Goal: Task Accomplishment & Management: Manage account settings

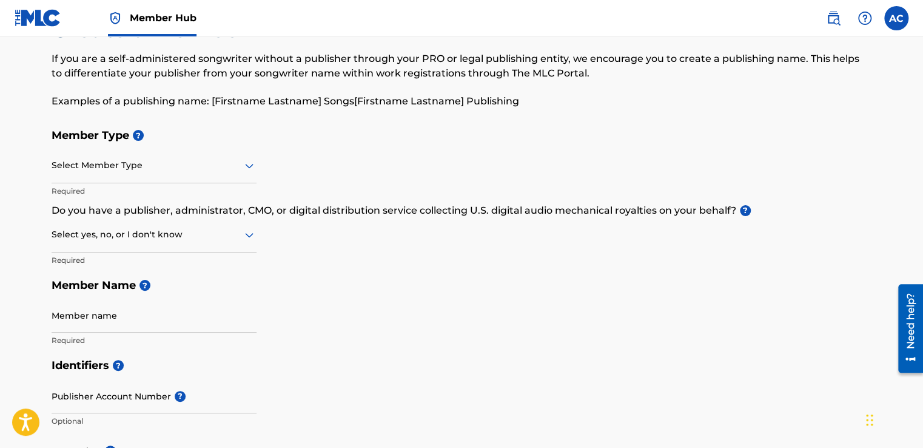
scroll to position [51, 0]
click at [900, 14] on label at bounding box center [896, 18] width 24 height 24
click at [896, 18] on input "[PERSON_NAME] [EMAIL_ADDRESS][DOMAIN_NAME] Notification Preferences Profile Log…" at bounding box center [896, 18] width 0 height 0
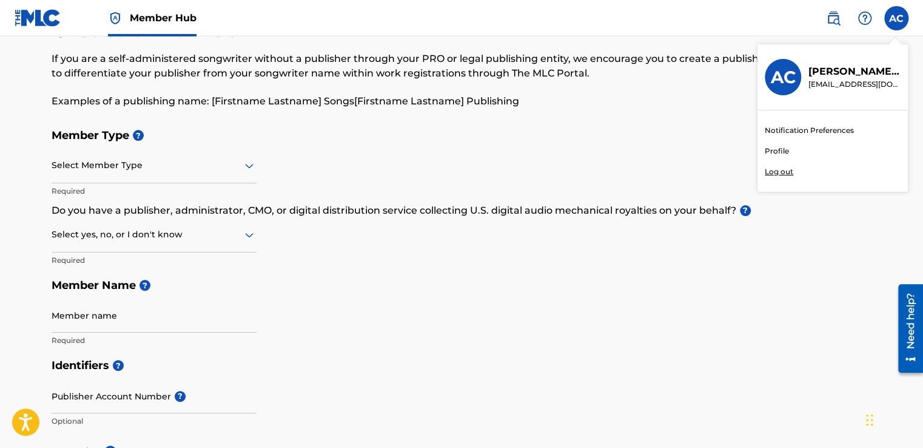
click at [770, 171] on p "Log out" at bounding box center [779, 171] width 29 height 11
click at [896, 18] on input "[PERSON_NAME] [EMAIL_ADDRESS][DOMAIN_NAME] Notification Preferences Profile Log…" at bounding box center [896, 18] width 0 height 0
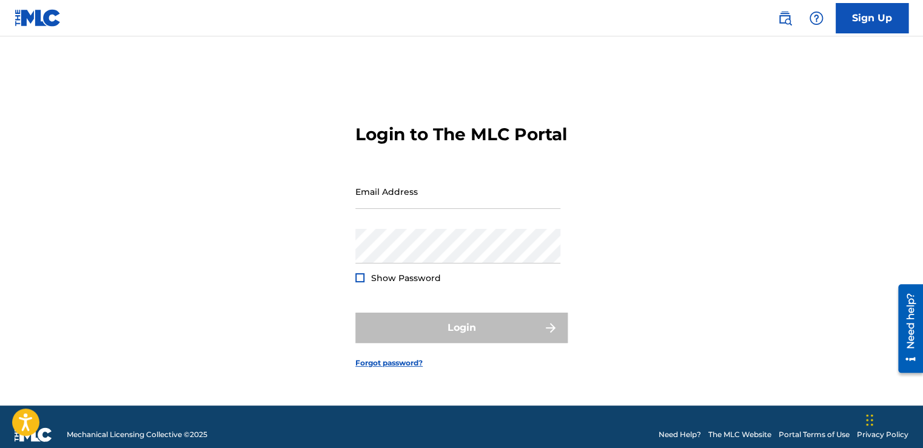
type input "[EMAIL_ADDRESS][DOMAIN_NAME]"
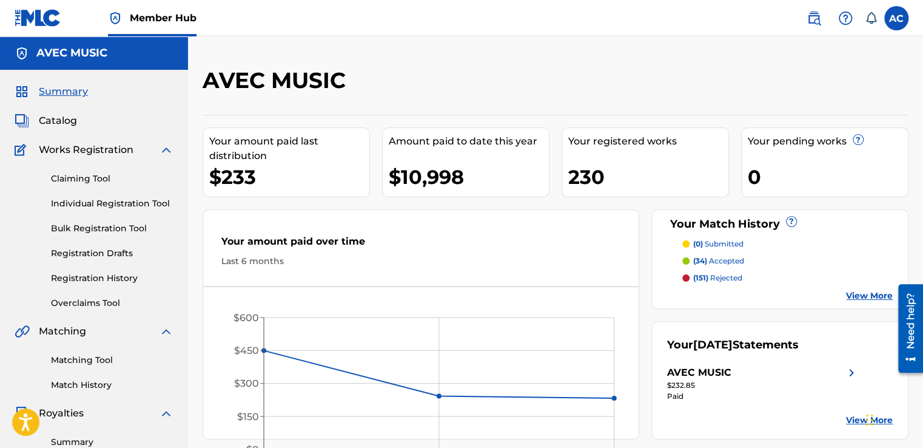
click at [685, 89] on div "AVEC MUSIC" at bounding box center [474, 85] width 543 height 36
click at [888, 14] on label at bounding box center [896, 18] width 24 height 24
click at [896, 18] on input "[PERSON_NAME] [EMAIL_ADDRESS][DOMAIN_NAME] Notification Preferences Profile Log…" at bounding box center [896, 18] width 0 height 0
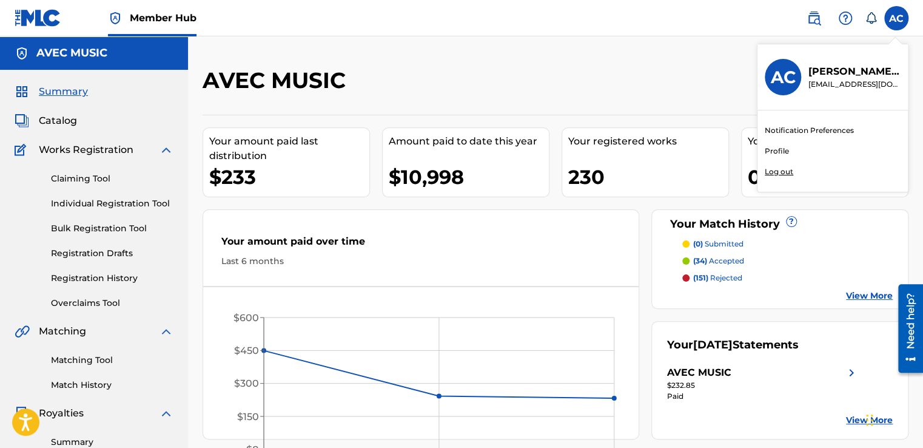
click at [774, 175] on p "Log out" at bounding box center [779, 171] width 29 height 11
click at [896, 18] on input "[PERSON_NAME] [EMAIL_ADDRESS][DOMAIN_NAME] Notification Preferences Profile Log…" at bounding box center [896, 18] width 0 height 0
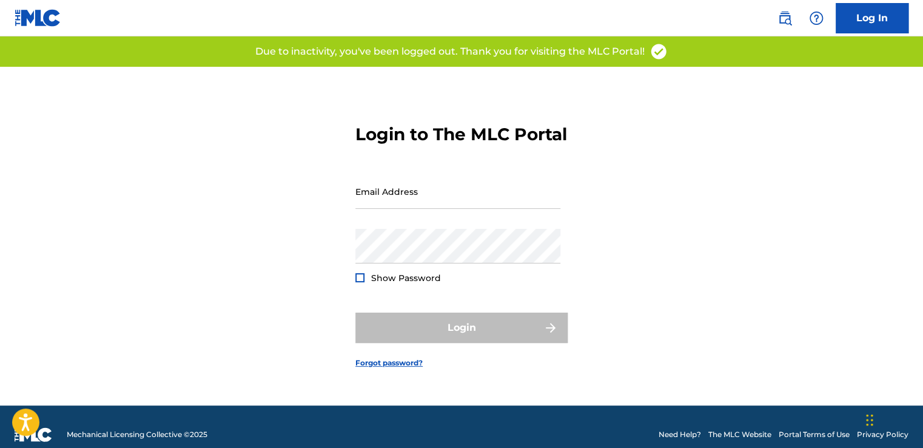
type input "[EMAIL_ADDRESS][DOMAIN_NAME]"
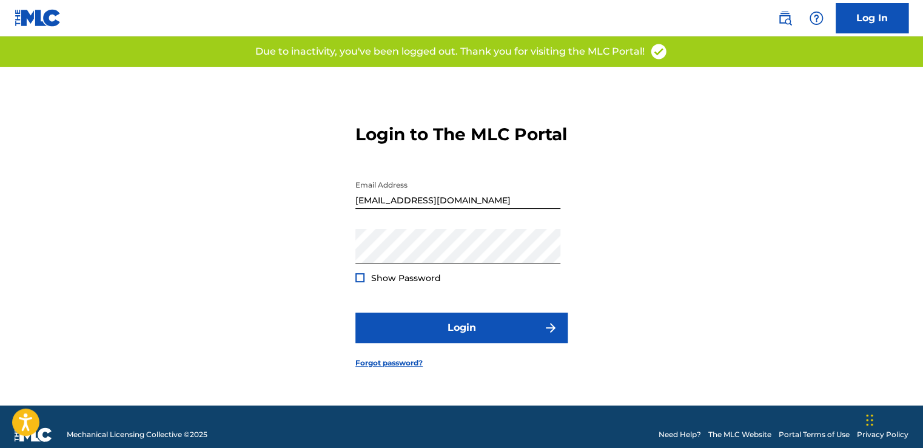
click at [503, 77] on form "Login to The MLC Portal Email Address avecmusic@yahoo.com Password Show Passwor…" at bounding box center [461, 236] width 212 height 338
drag, startPoint x: 503, startPoint y: 77, endPoint x: 577, endPoint y: 139, distance: 97.3
click at [577, 139] on div "Login to The MLC Portal Email Address avecmusic@yahoo.com Password Show Passwor…" at bounding box center [461, 236] width 849 height 338
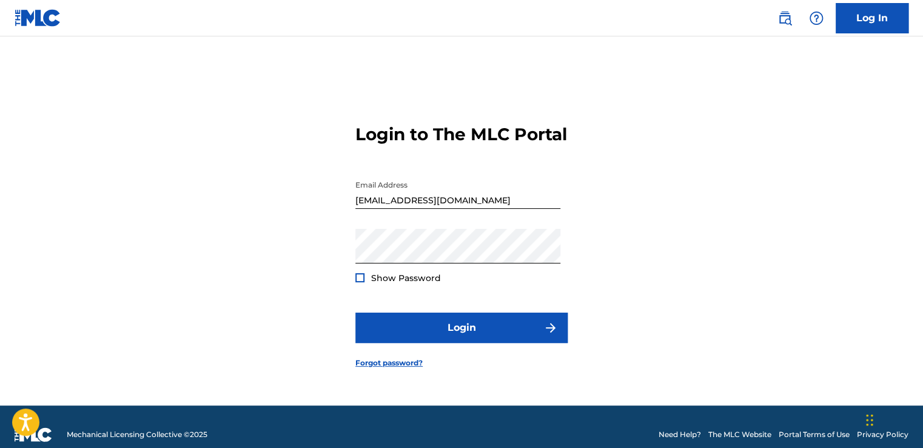
click at [773, 338] on div "Login to The MLC Portal Email Address avecmusic@yahoo.com Password Show Passwor…" at bounding box center [461, 236] width 849 height 338
